Goal: Task Accomplishment & Management: Manage account settings

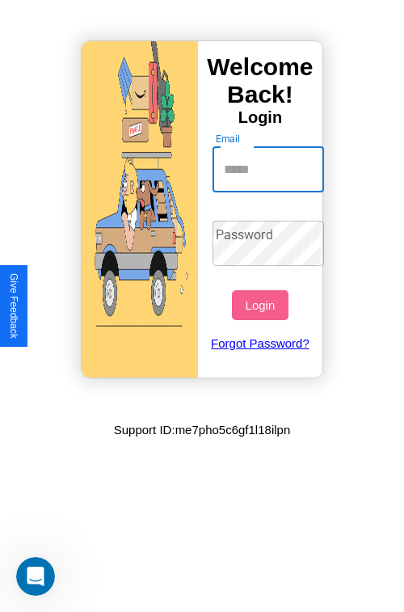
click at [270, 169] on input "Email" at bounding box center [269, 169] width 112 height 45
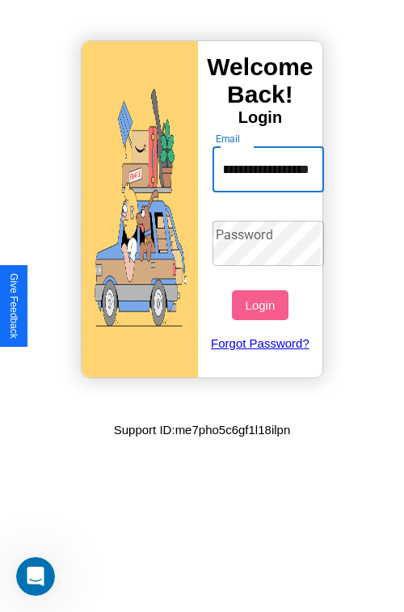
scroll to position [0, 73]
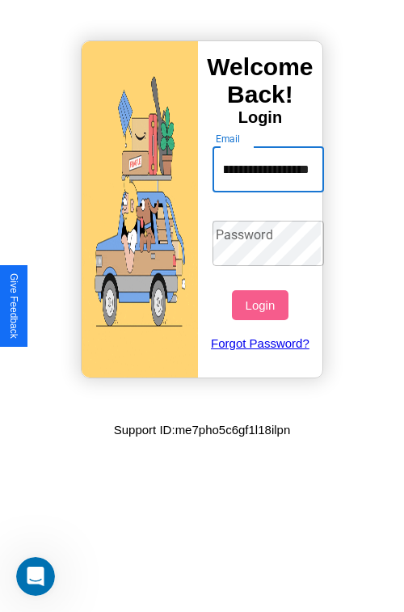
type input "**********"
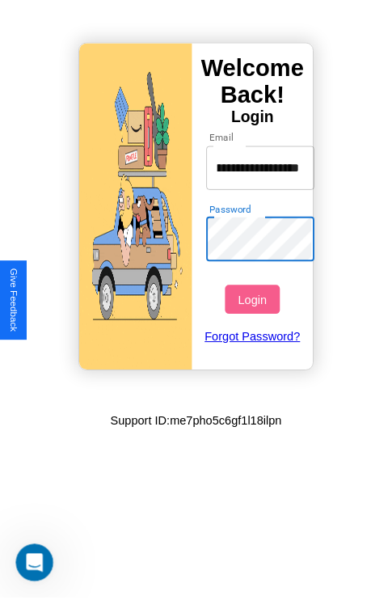
scroll to position [0, 0]
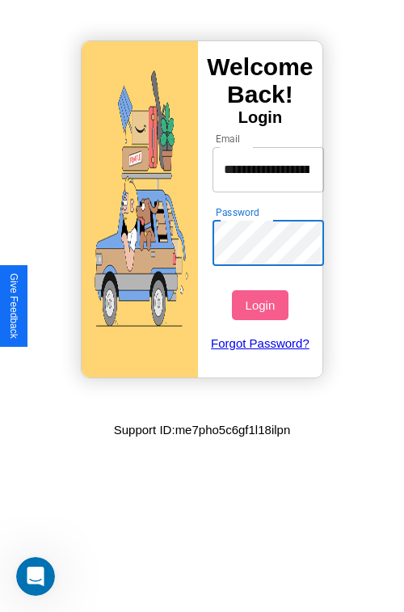
click at [262, 305] on button "Login" at bounding box center [260, 305] width 56 height 30
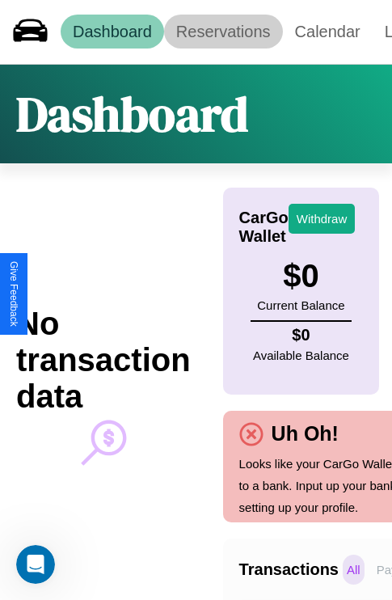
click at [223, 32] on link "Reservations" at bounding box center [223, 32] width 119 height 34
